Goal: Navigation & Orientation: Find specific page/section

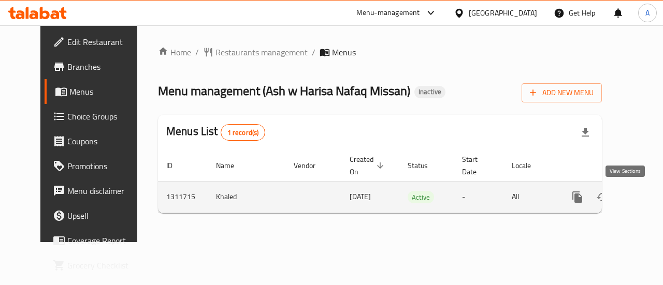
click at [639, 196] on link "enhanced table" at bounding box center [651, 197] width 25 height 25
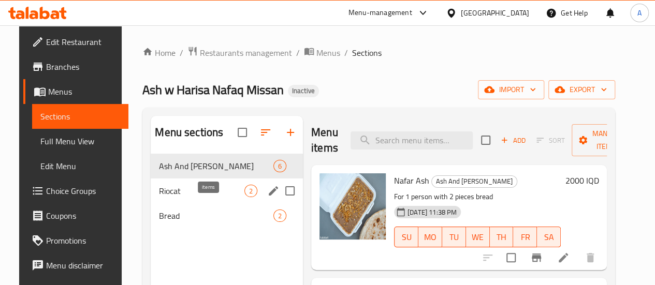
click at [244, 197] on div "2" at bounding box center [250, 191] width 13 height 12
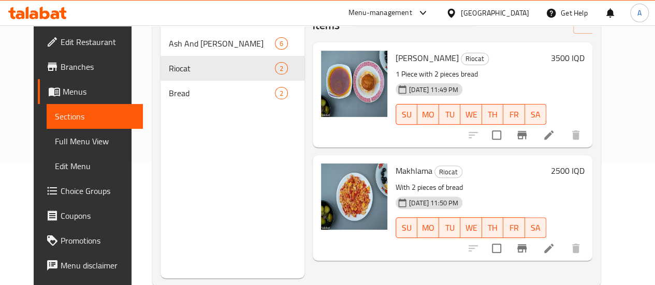
scroll to position [123, 0]
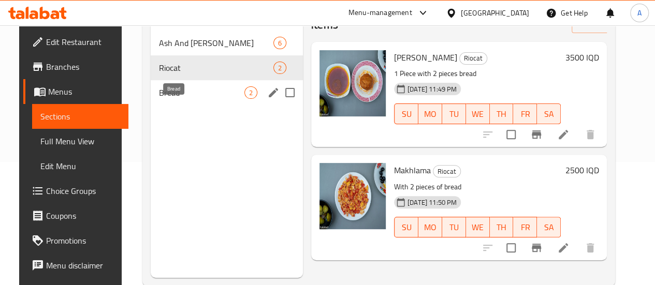
click at [159, 99] on span "Bread" at bounding box center [201, 92] width 85 height 12
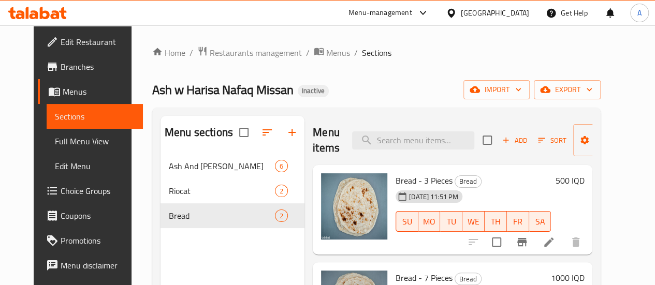
click at [61, 73] on span "Branches" at bounding box center [98, 67] width 74 height 12
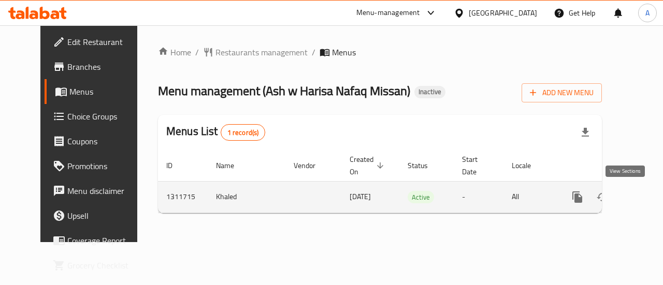
click at [646, 195] on icon "enhanced table" at bounding box center [652, 197] width 12 height 12
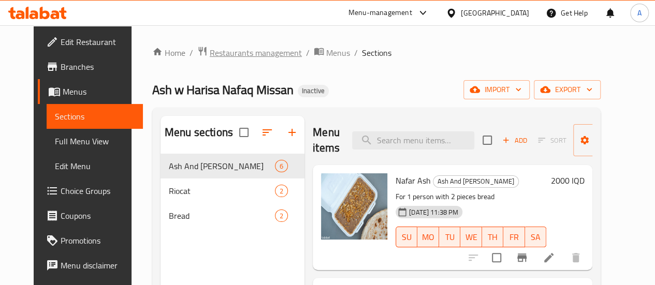
click at [234, 55] on span "Restaurants management" at bounding box center [256, 53] width 92 height 12
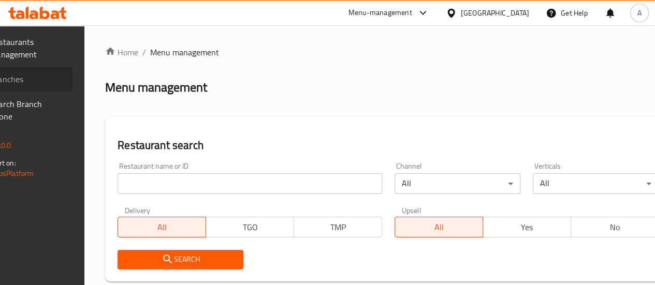
click at [59, 80] on span "Branches" at bounding box center [27, 79] width 74 height 12
